Goal: Check status: Check status

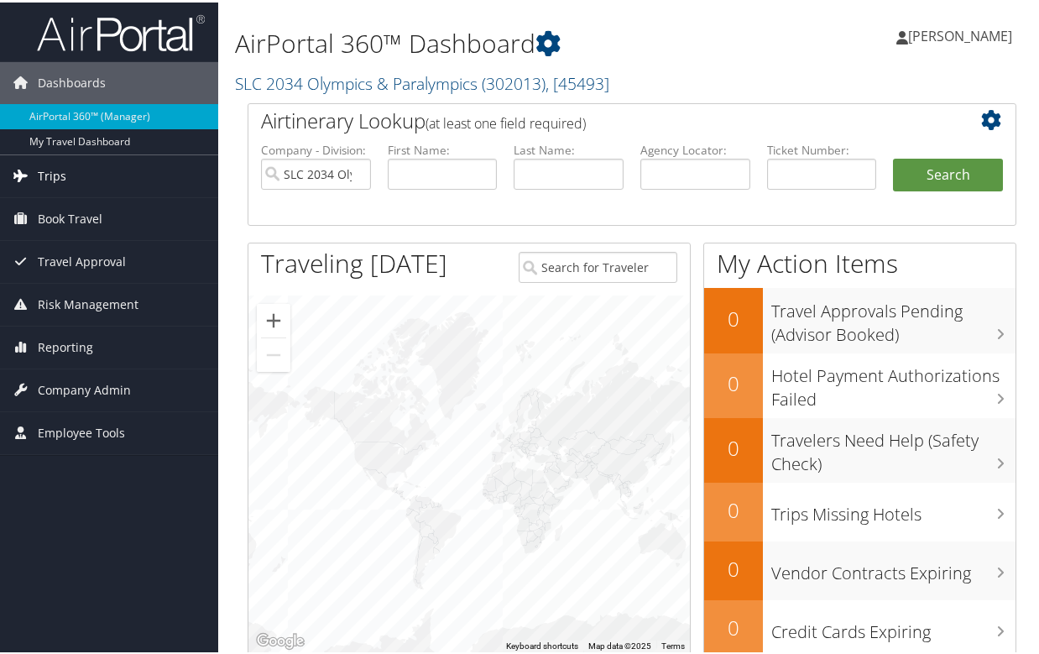
click at [51, 164] on span "Trips" at bounding box center [52, 174] width 29 height 42
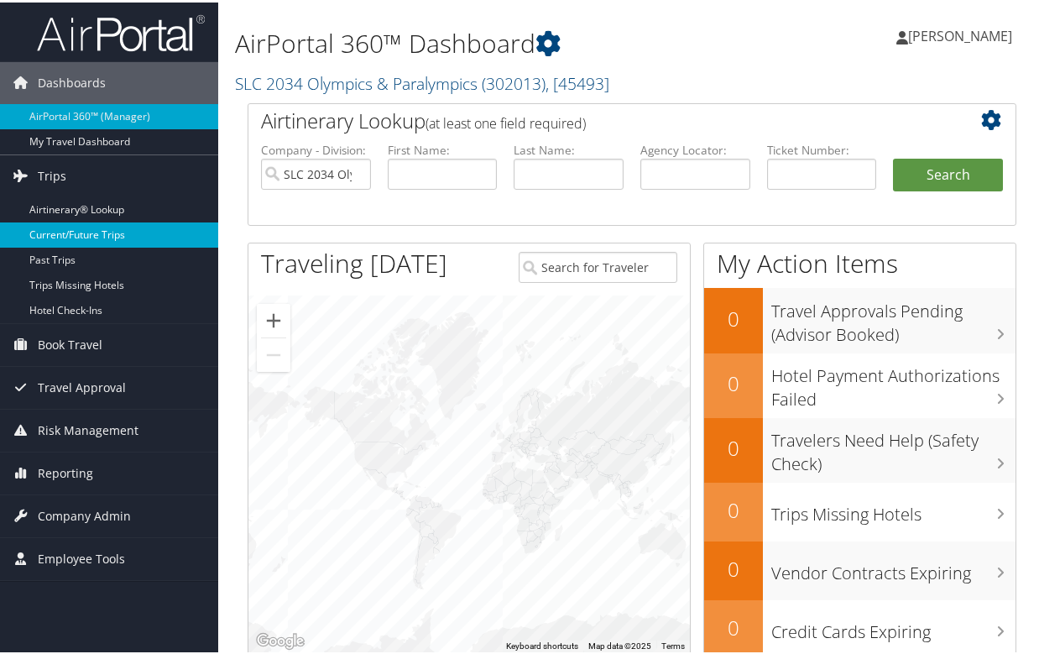
click at [111, 233] on link "Current/Future Trips" at bounding box center [109, 232] width 218 height 25
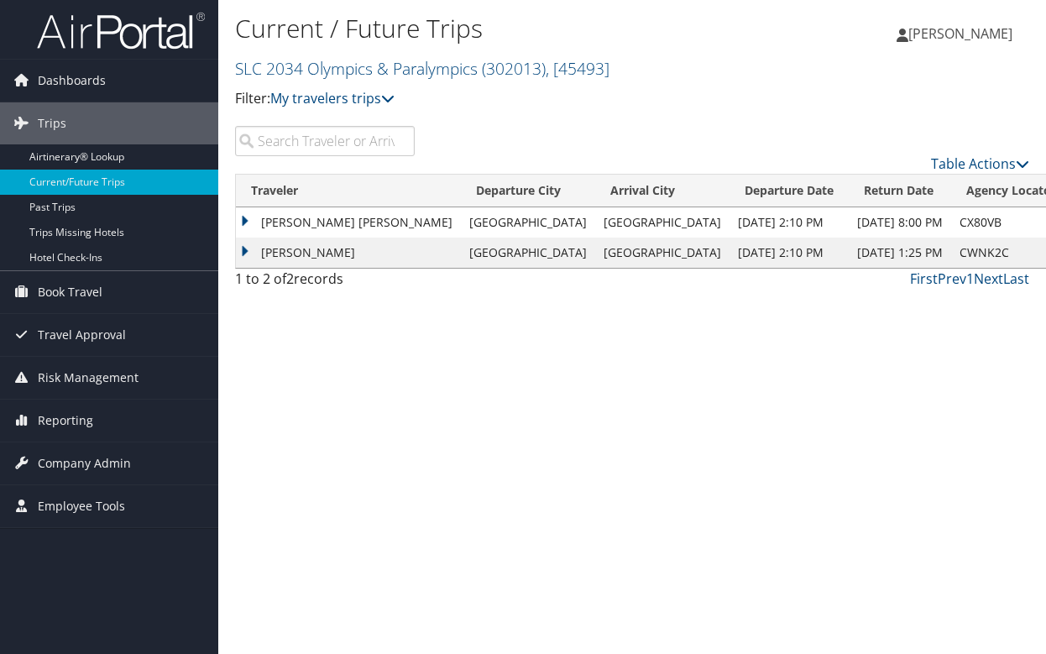
click at [247, 218] on td "[PERSON_NAME] [PERSON_NAME]" at bounding box center [348, 222] width 225 height 30
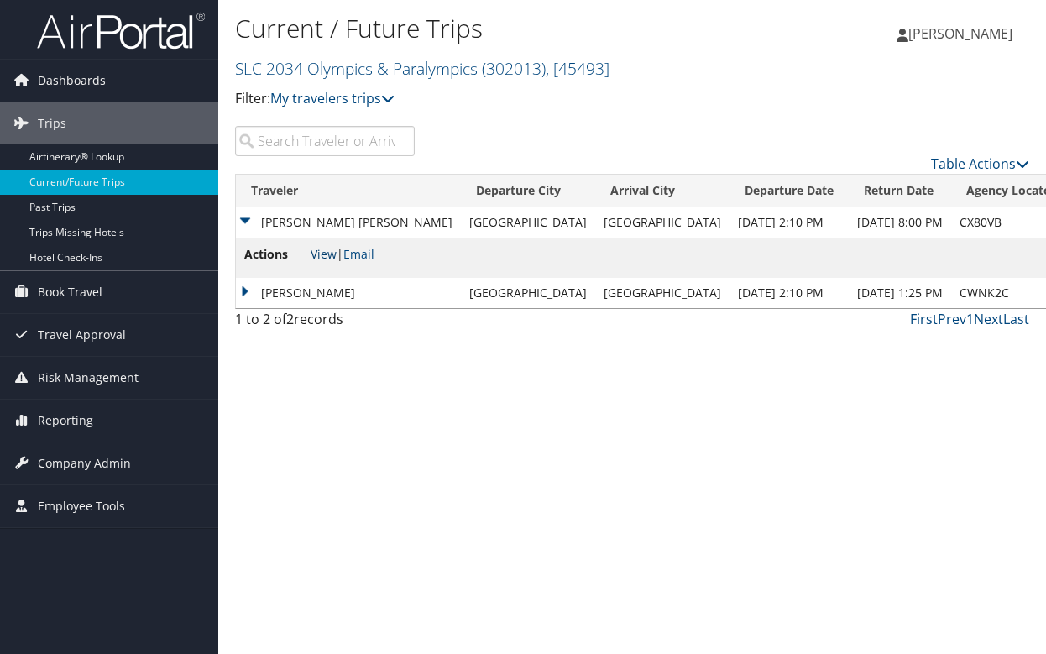
click at [321, 255] on link "View" at bounding box center [323, 254] width 26 height 16
click at [241, 293] on td "[PERSON_NAME]" at bounding box center [348, 293] width 225 height 30
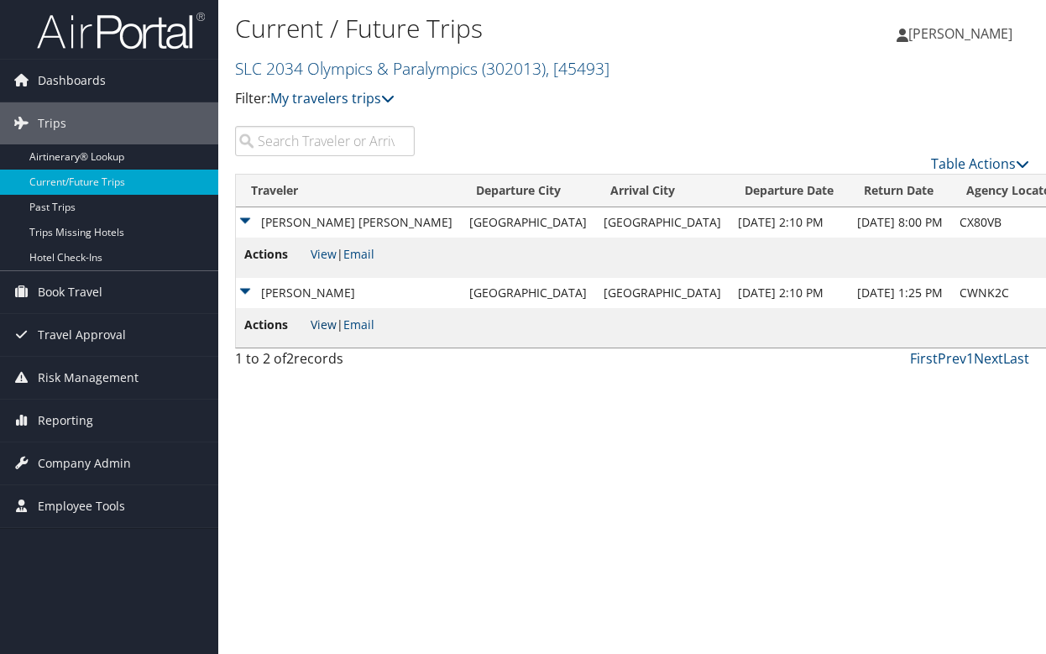
click at [322, 325] on link "View" at bounding box center [323, 324] width 26 height 16
click at [44, 295] on span "Book Travel" at bounding box center [70, 292] width 65 height 42
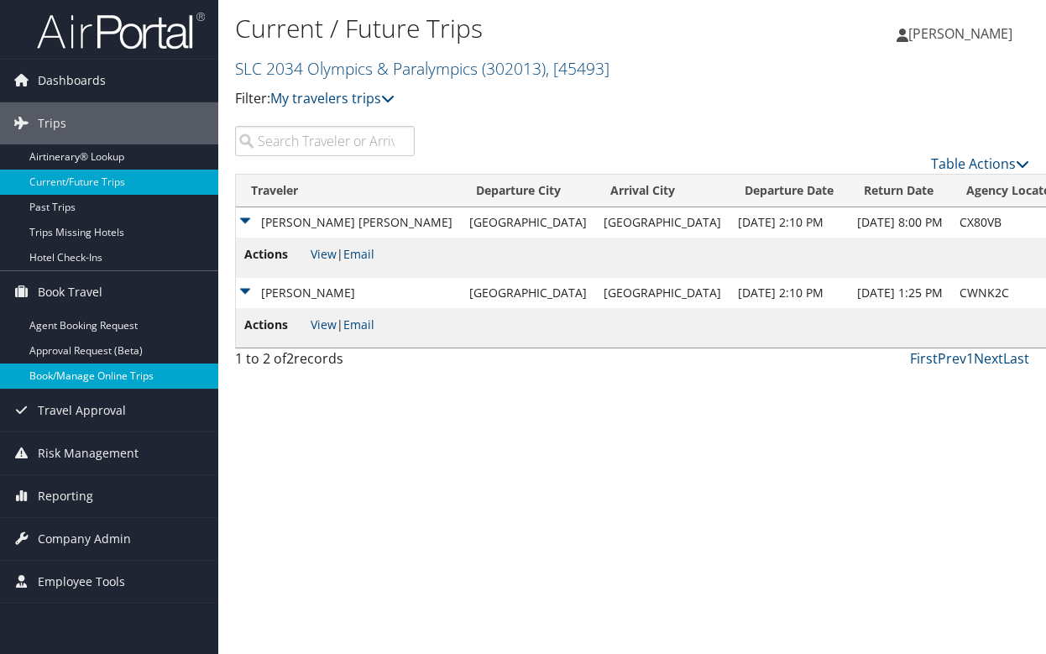
click at [115, 373] on link "Book/Manage Online Trips" at bounding box center [109, 375] width 218 height 25
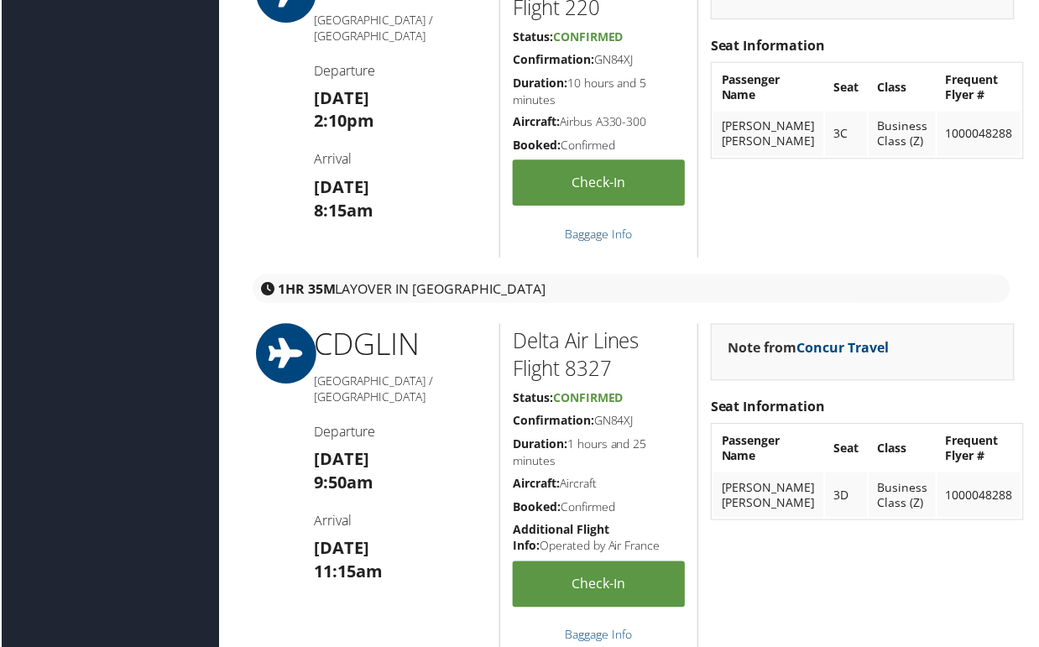
scroll to position [637, 0]
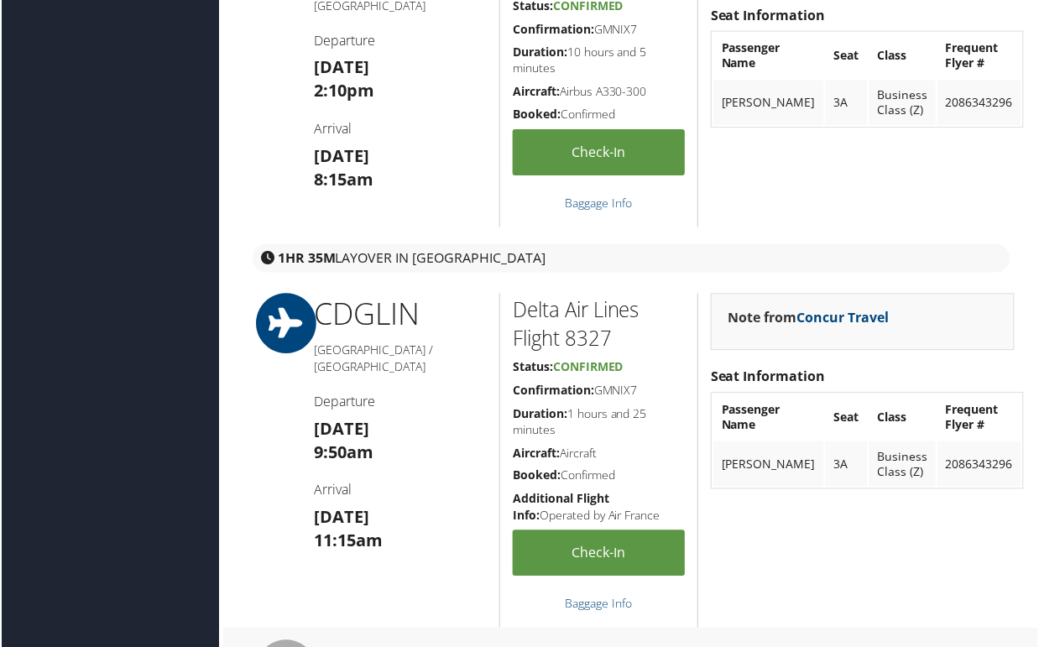
scroll to position [737, 0]
